Goal: Book appointment/travel/reservation

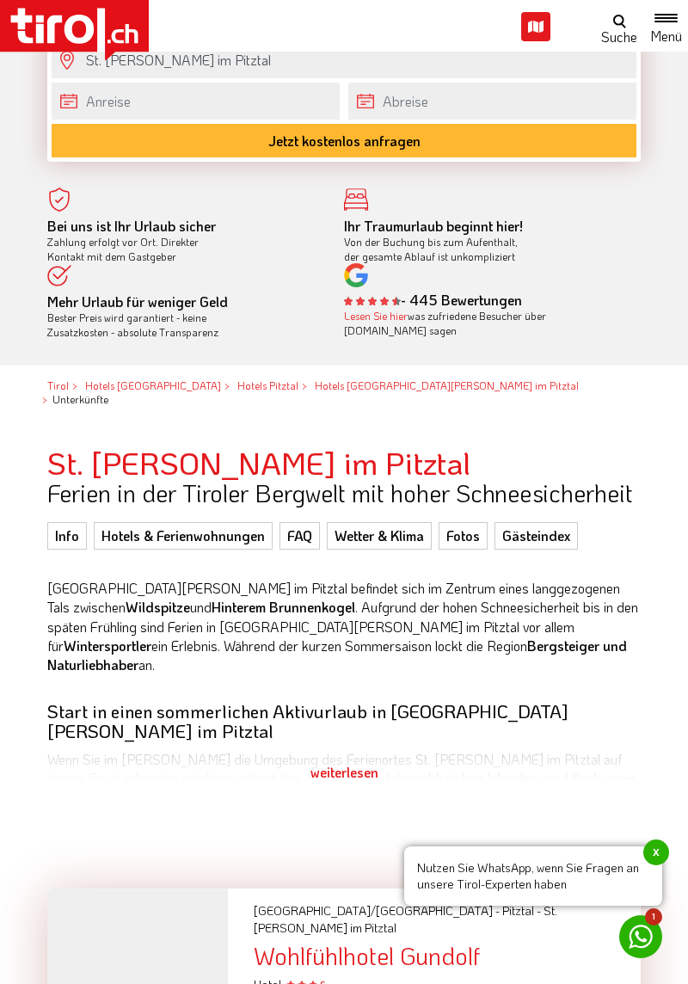
scroll to position [668, 0]
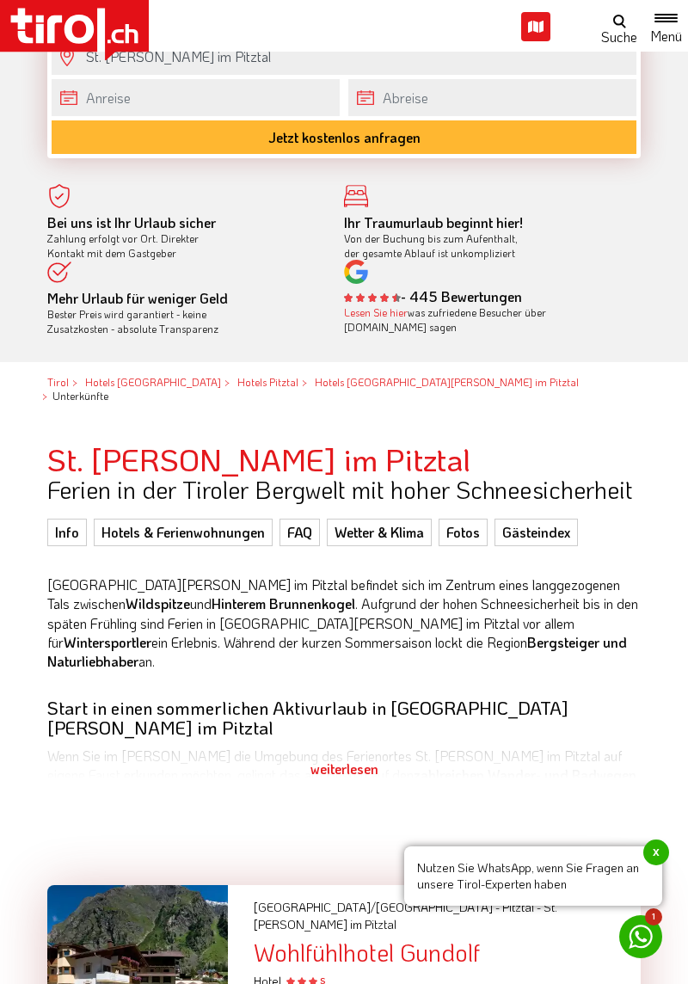
click at [654, 866] on span "x" at bounding box center [657, 853] width 26 height 26
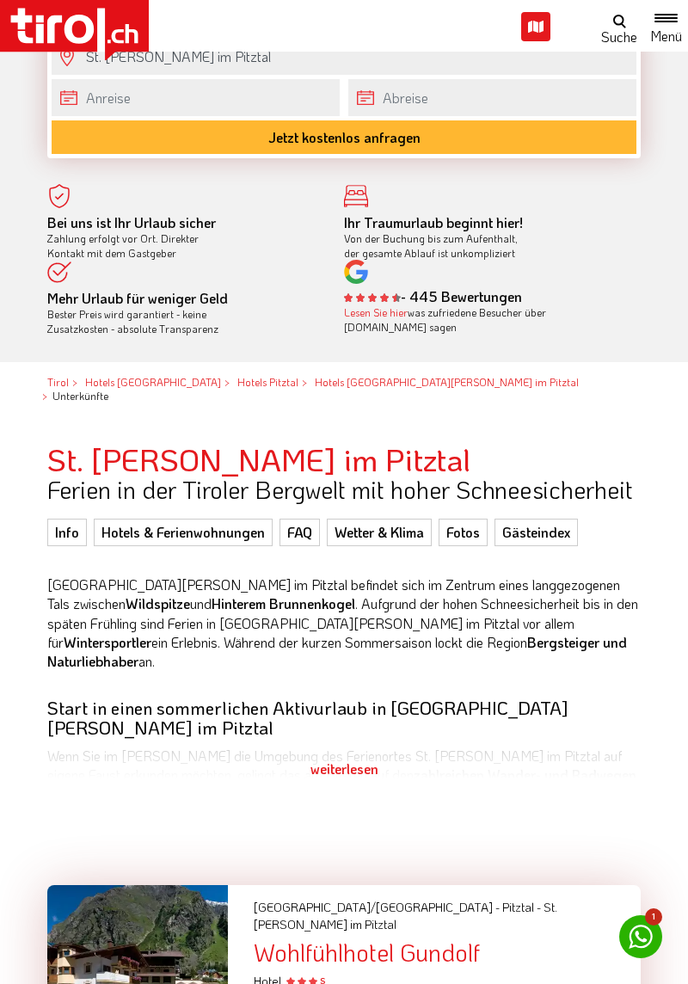
click at [194, 525] on link "Hotels & Ferienwohnungen" at bounding box center [183, 533] width 179 height 28
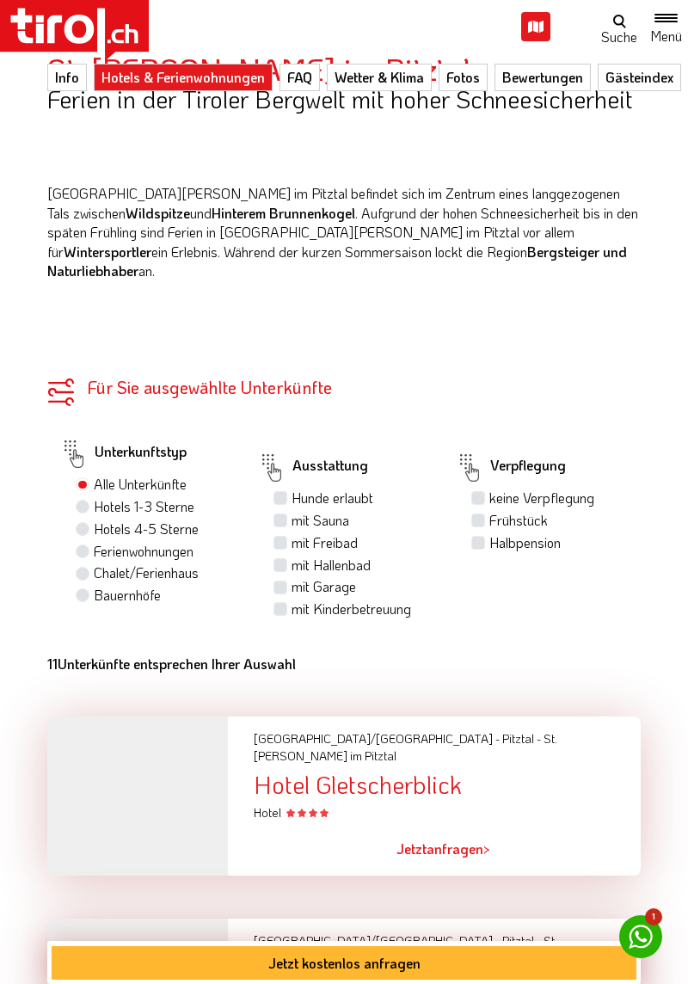
scroll to position [1063, 0]
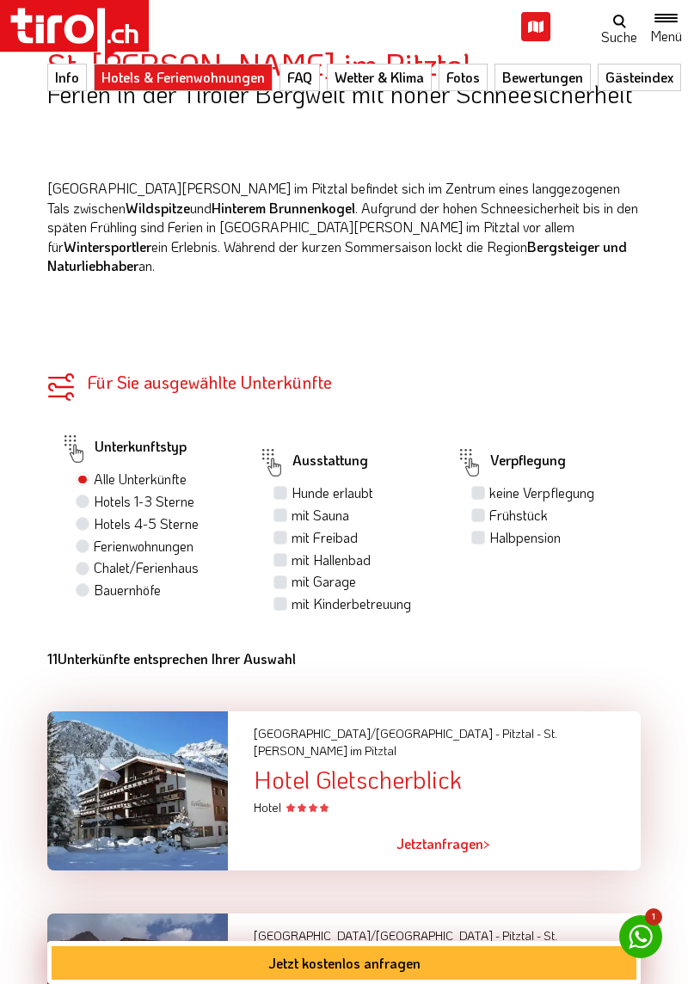
click at [567, 712] on div "Tirol/Nordtirol - Pitztal - St. Leonhard im Pitztal Hotel Gletscherblick Hotel" at bounding box center [447, 764] width 413 height 105
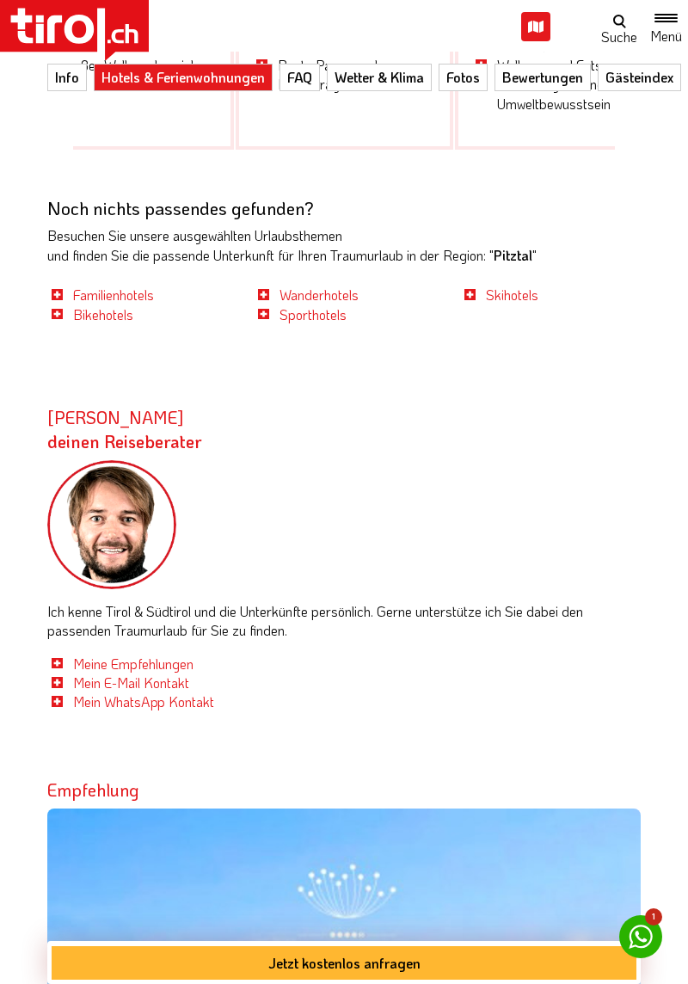
scroll to position [4446, 0]
